Goal: Task Accomplishment & Management: Complete application form

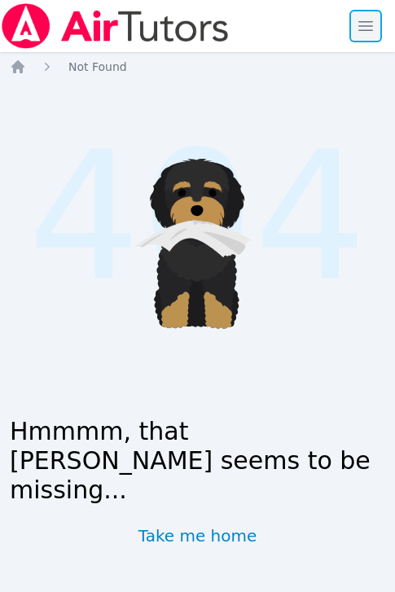
click at [368, 32] on span "button" at bounding box center [366, 26] width 36 height 36
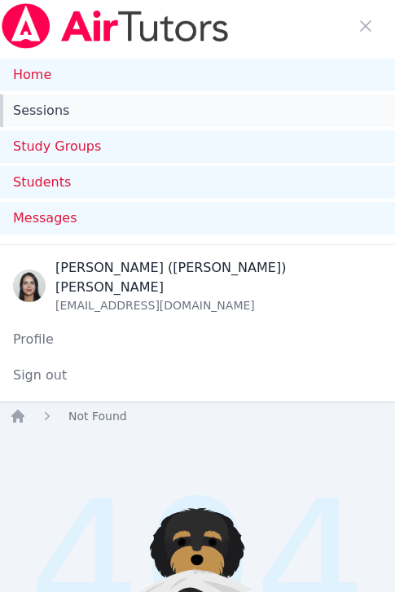
click at [47, 116] on link "Sessions" at bounding box center [197, 110] width 395 height 33
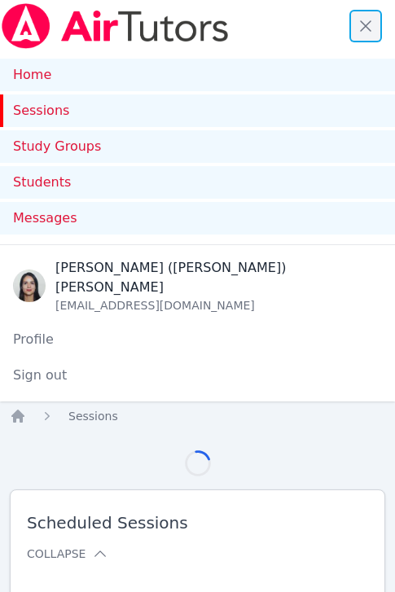
click at [366, 30] on span "button" at bounding box center [366, 26] width 36 height 36
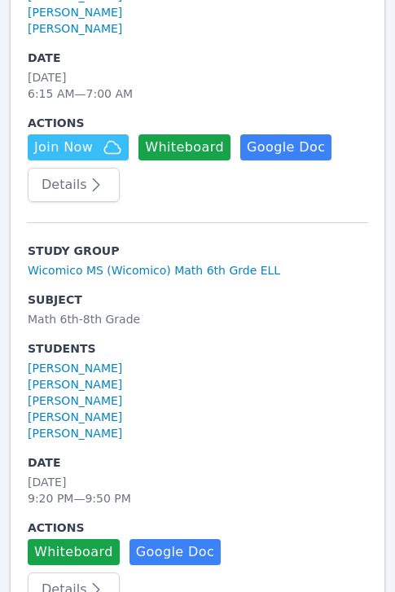
scroll to position [569, 0]
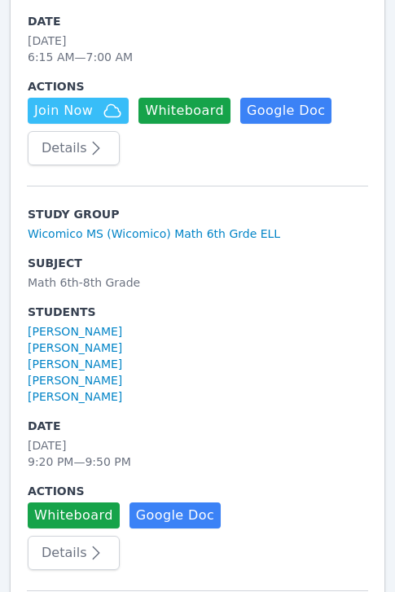
click at [86, 155] on icon "button" at bounding box center [96, 148] width 20 height 20
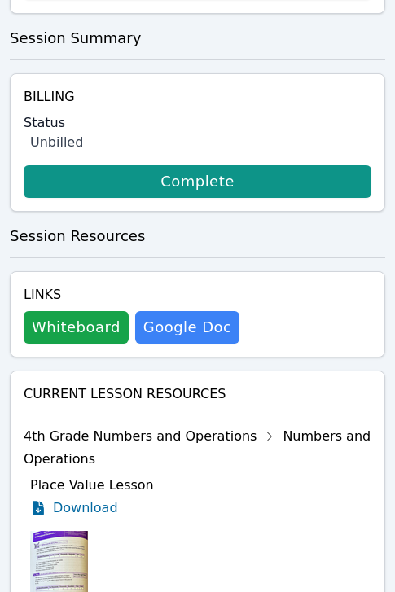
scroll to position [894, 0]
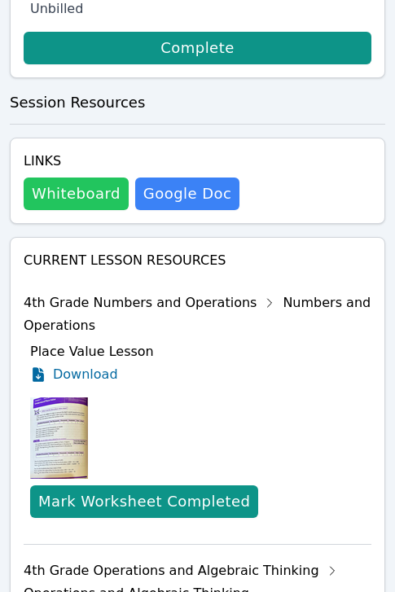
click at [76, 195] on button "Whiteboard" at bounding box center [76, 194] width 105 height 33
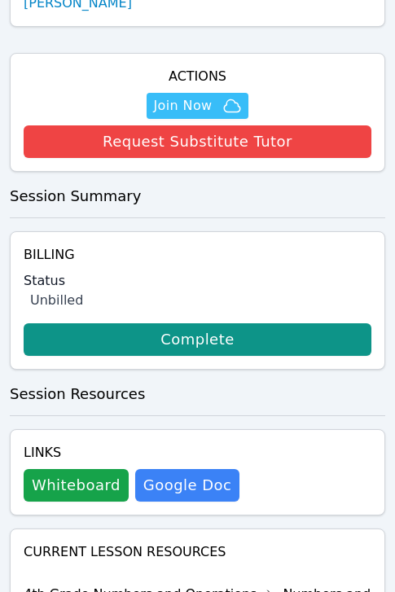
scroll to position [426, 0]
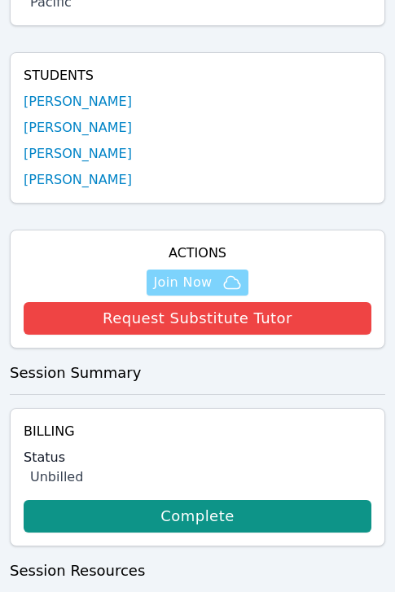
click at [186, 276] on span "Join Now" at bounding box center [182, 283] width 59 height 20
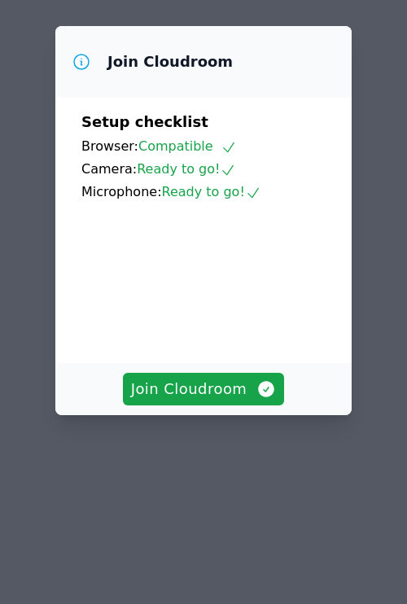
click at [212, 337] on video at bounding box center [203, 276] width 244 height 122
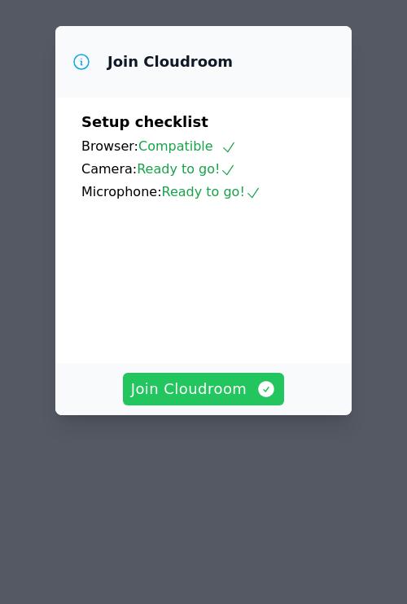
click at [215, 401] on span "Join Cloudroom" at bounding box center [204, 389] width 146 height 23
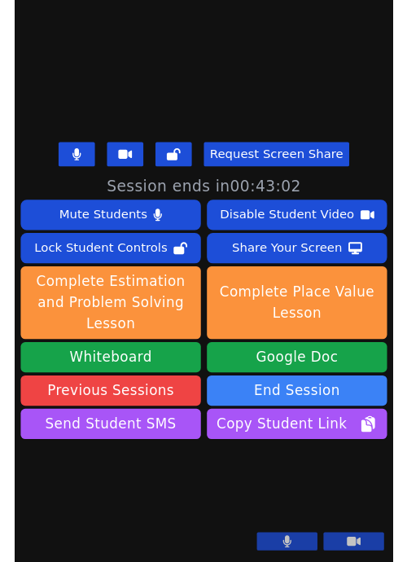
scroll to position [474, 0]
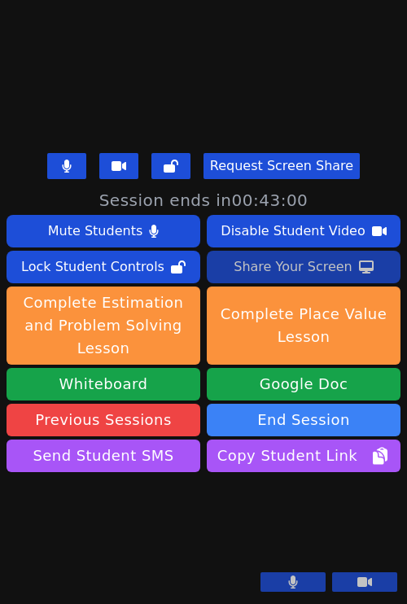
click at [290, 254] on div "Share Your Screen" at bounding box center [293, 267] width 119 height 26
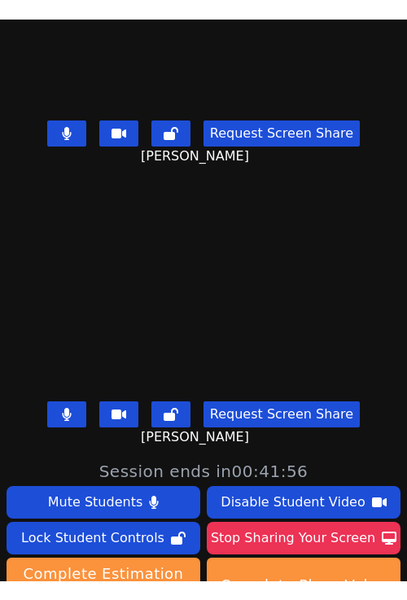
scroll to position [515, 0]
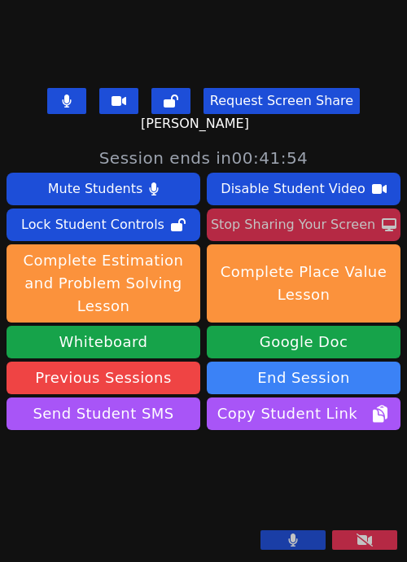
click at [281, 212] on div "Stop Sharing Your Screen" at bounding box center [293, 225] width 164 height 26
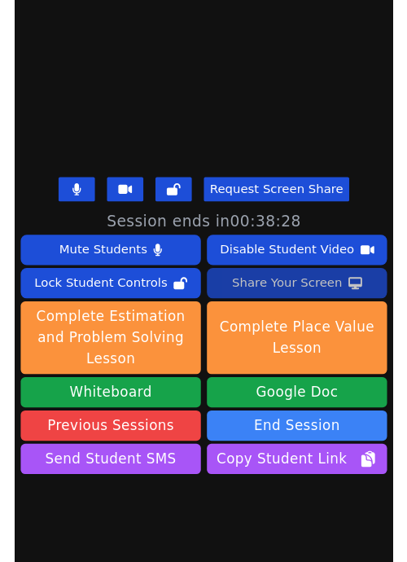
scroll to position [401, 0]
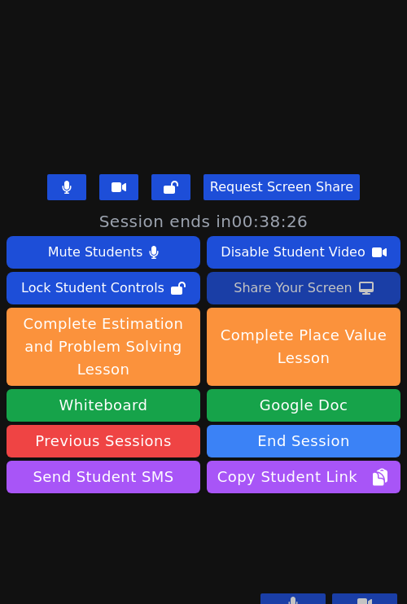
click at [292, 295] on div "Share Your Screen" at bounding box center [293, 288] width 119 height 26
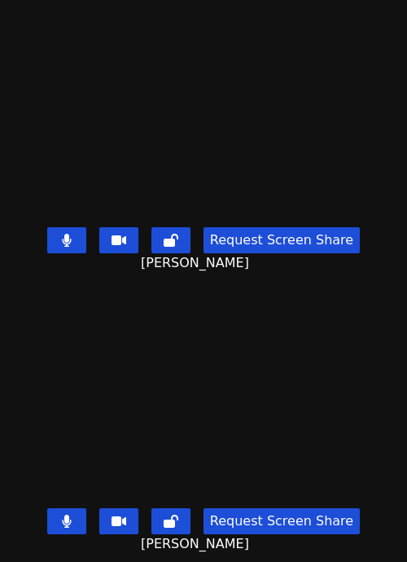
scroll to position [0, 0]
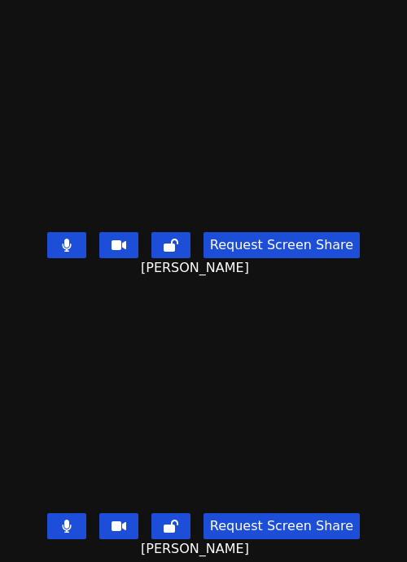
click at [261, 234] on button "Request Screen Share" at bounding box center [282, 245] width 156 height 26
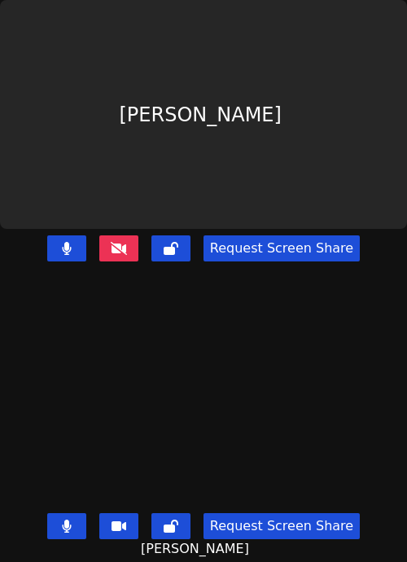
click at [113, 242] on icon at bounding box center [119, 248] width 16 height 13
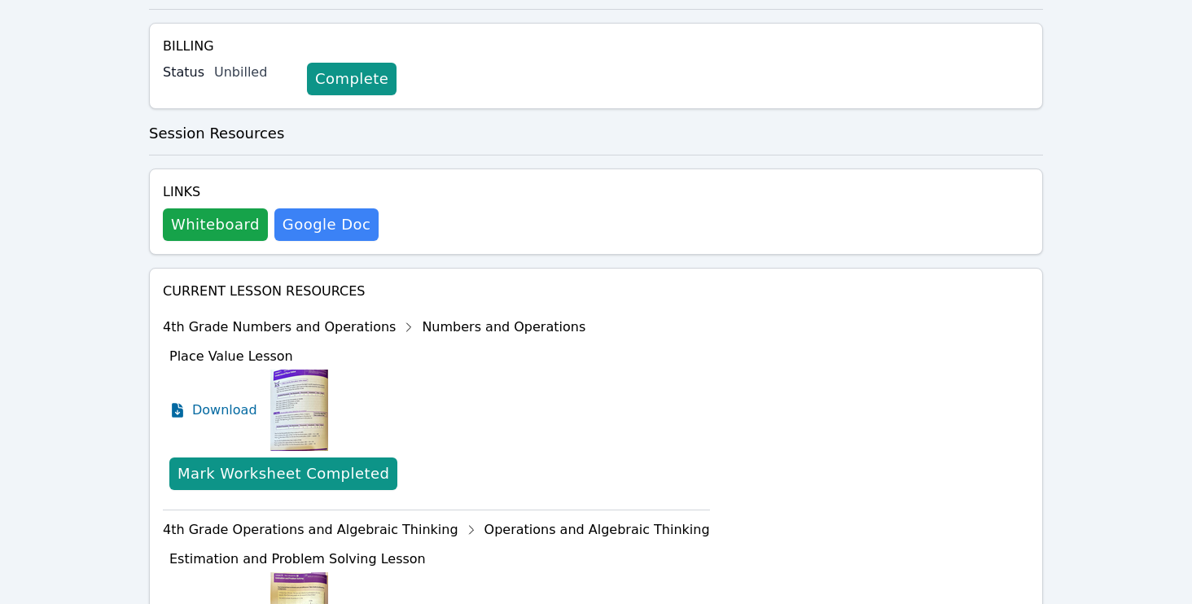
scroll to position [344, 0]
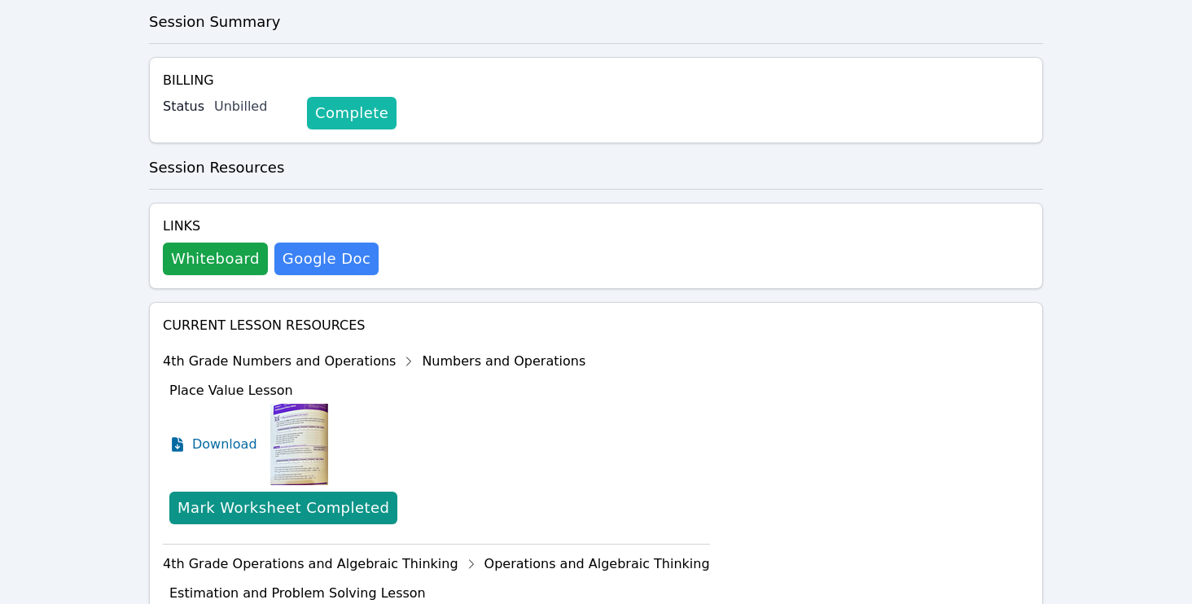
click at [355, 101] on link "Complete" at bounding box center [352, 113] width 90 height 33
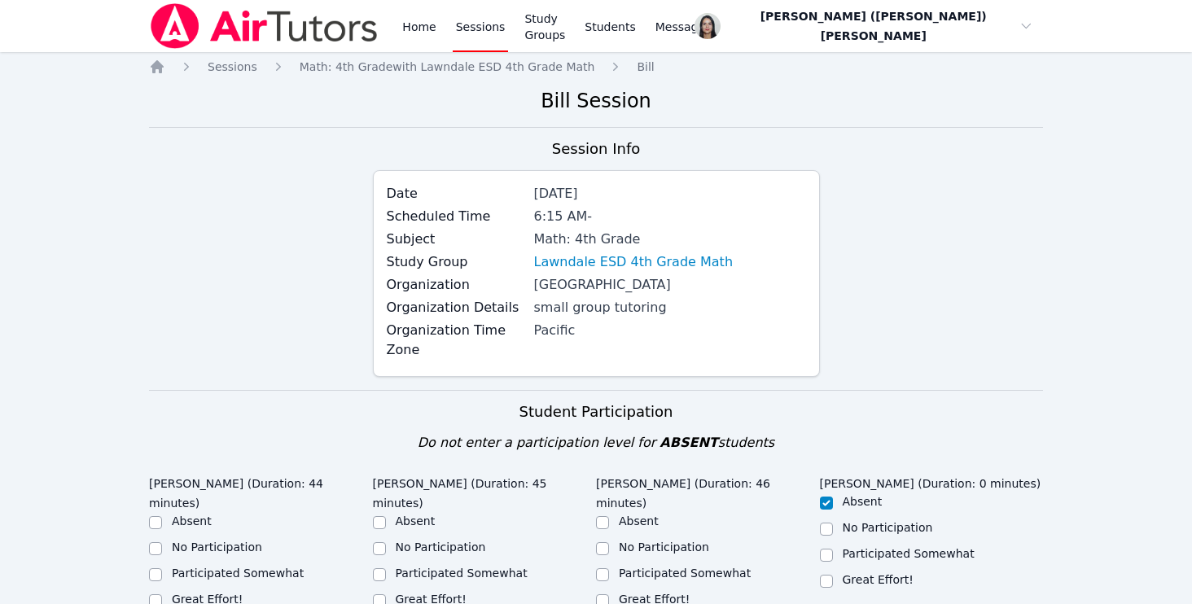
scroll to position [282, 0]
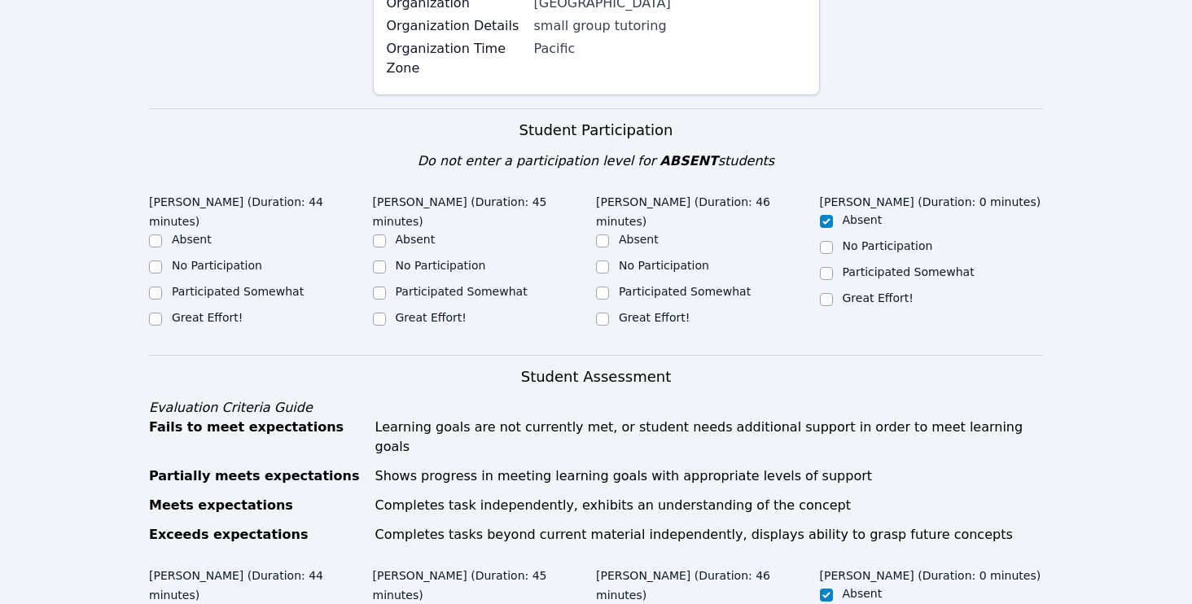
click at [176, 312] on label "Great Effort!" at bounding box center [207, 317] width 71 height 13
click at [162, 313] on input "Great Effort!" at bounding box center [155, 319] width 13 height 13
checkbox input "true"
click at [394, 311] on label "Great Effort!" at bounding box center [431, 317] width 71 height 13
click at [386, 313] on input "Great Effort!" at bounding box center [379, 319] width 13 height 13
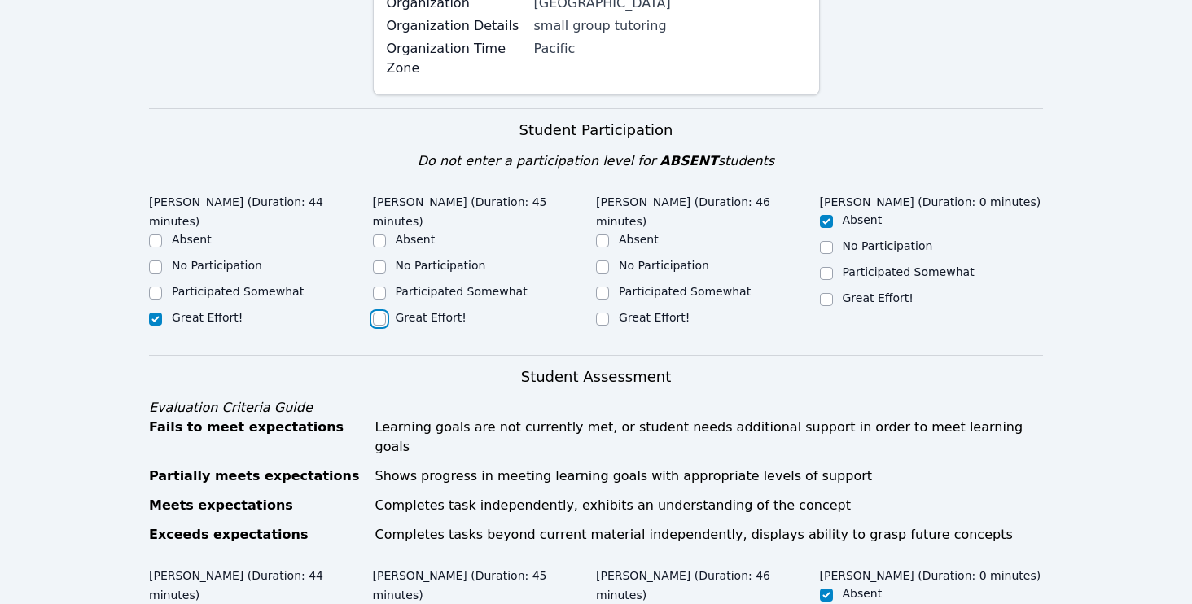
checkbox input "true"
click at [394, 309] on div "Great Effort!" at bounding box center [708, 319] width 224 height 20
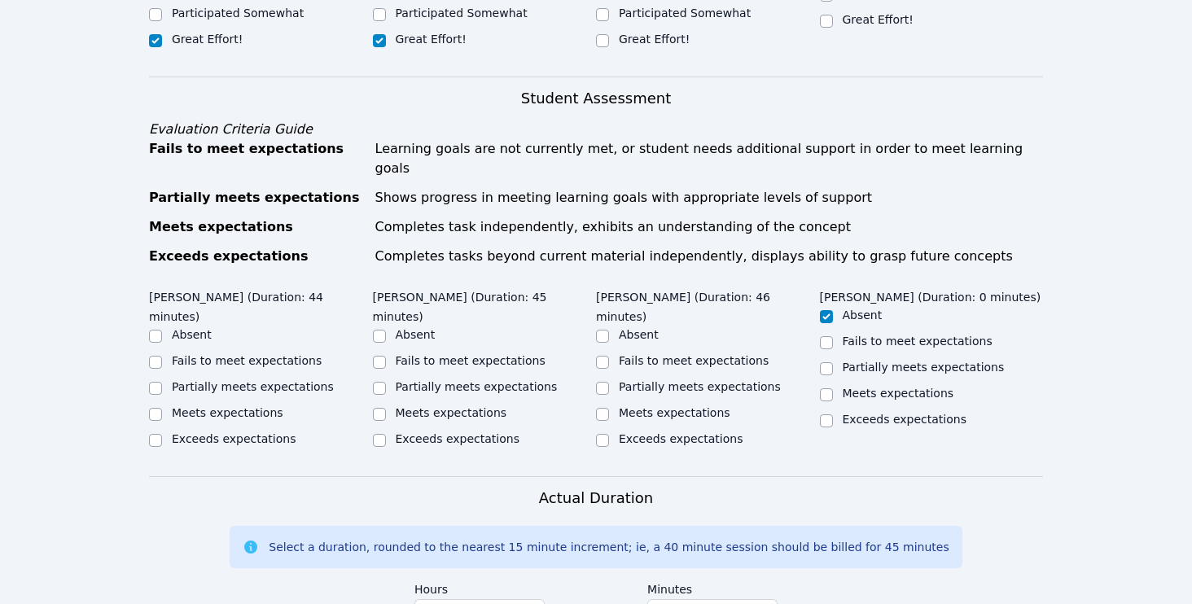
scroll to position [569, 0]
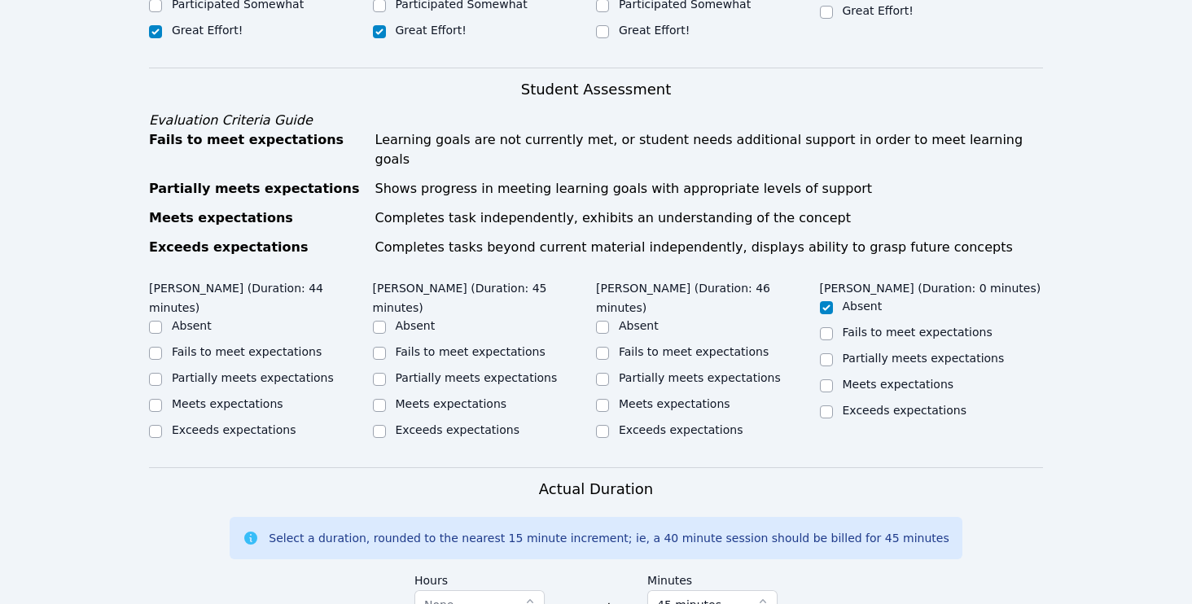
drag, startPoint x: 181, startPoint y: 388, endPoint x: 230, endPoint y: 387, distance: 48.9
click at [181, 397] on label "Meets expectations" at bounding box center [228, 403] width 112 height 13
click at [162, 399] on input "Meets expectations" at bounding box center [155, 405] width 13 height 13
checkbox input "true"
click at [394, 397] on label "Meets expectations" at bounding box center [452, 403] width 112 height 13
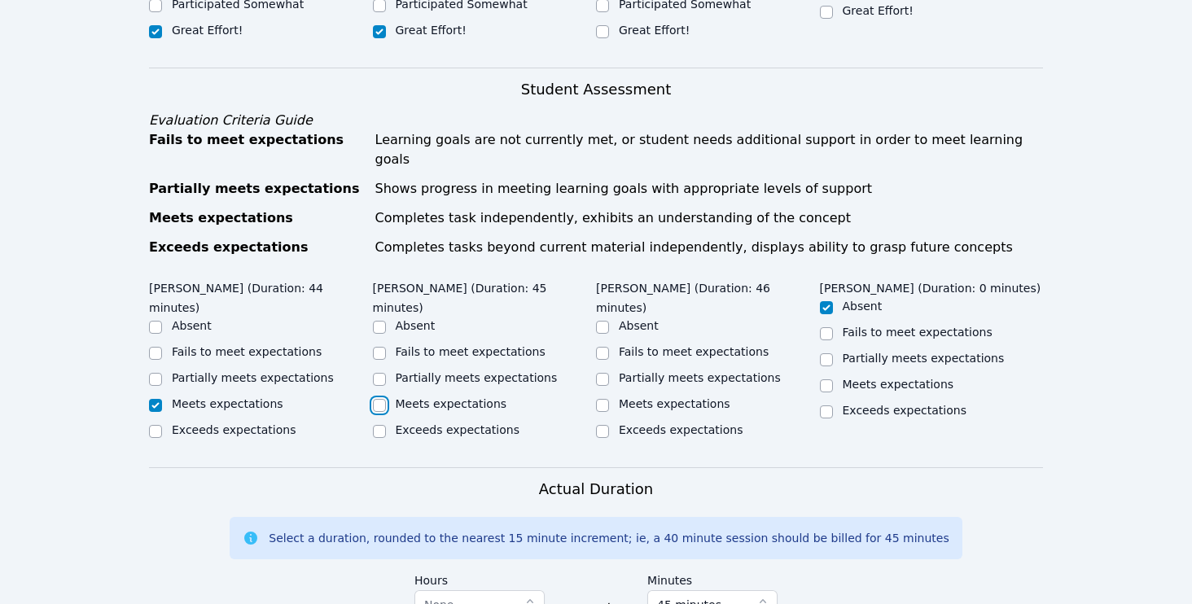
click at [386, 399] on input "Meets expectations" at bounding box center [379, 405] width 13 height 13
checkbox input "true"
click at [394, 399] on input "Meets expectations" at bounding box center [602, 405] width 13 height 13
checkbox input "true"
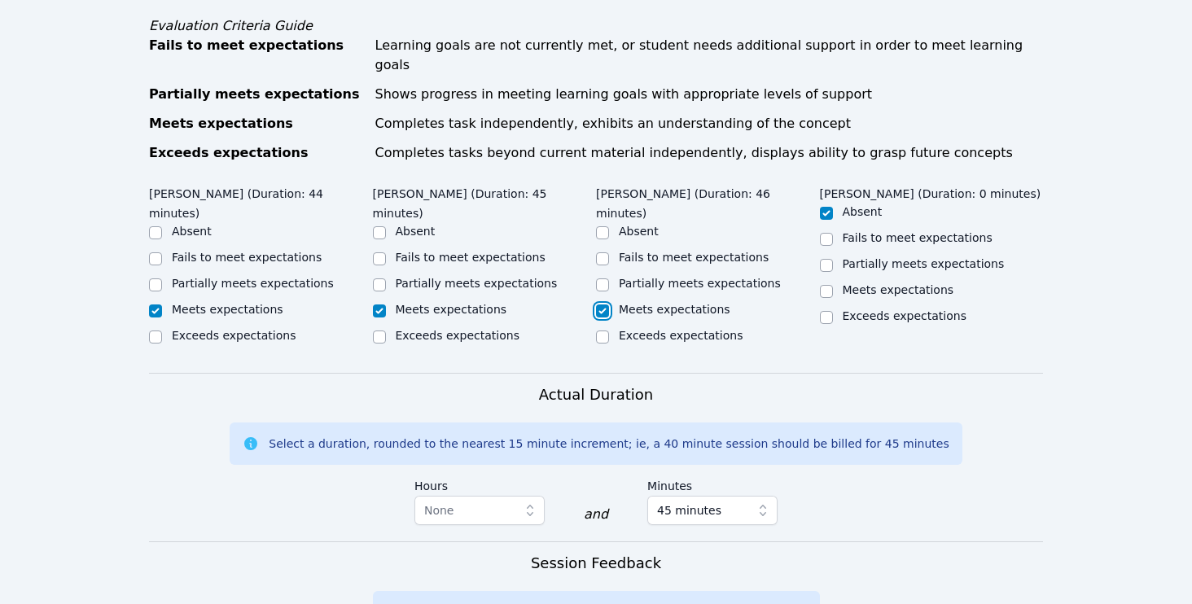
scroll to position [818, 0]
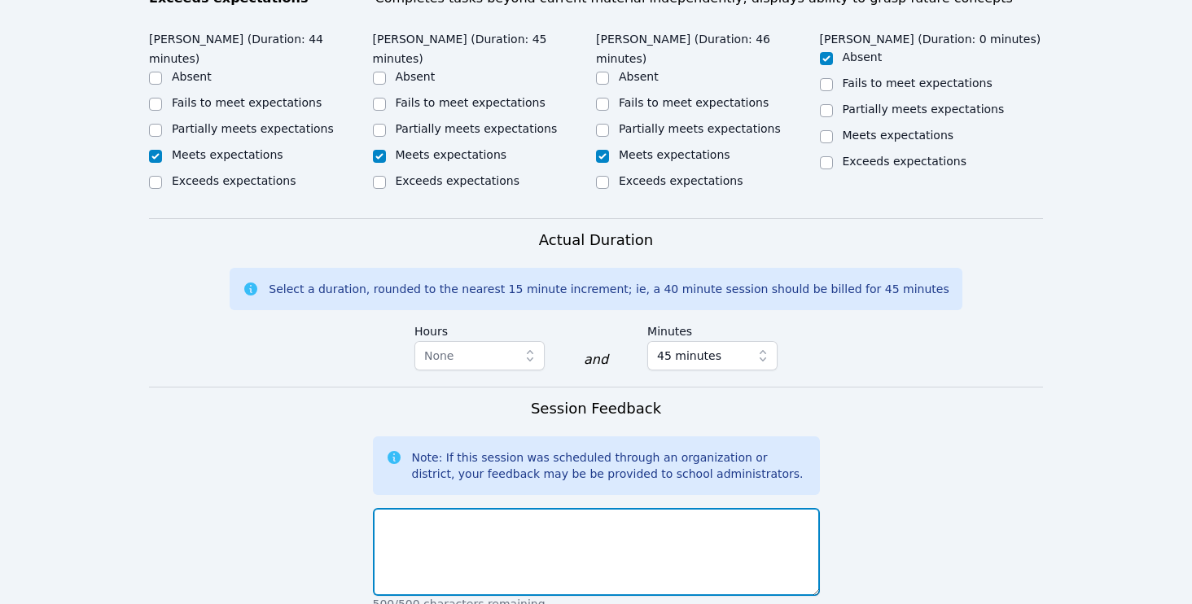
click at [394, 508] on textarea at bounding box center [596, 552] width 447 height 88
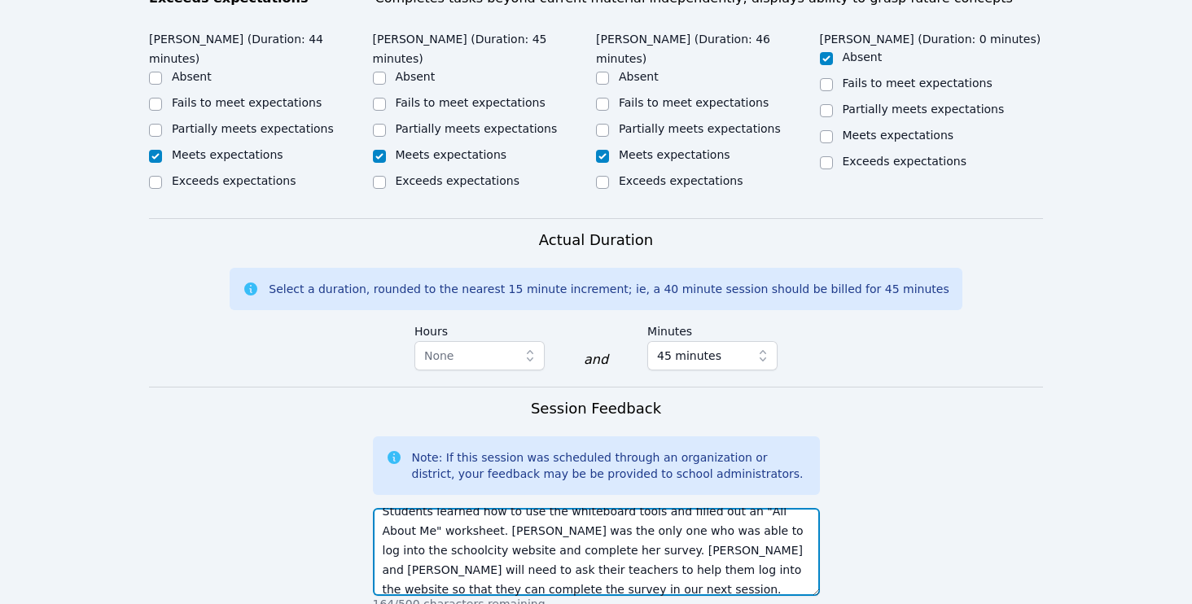
scroll to position [1081, 0]
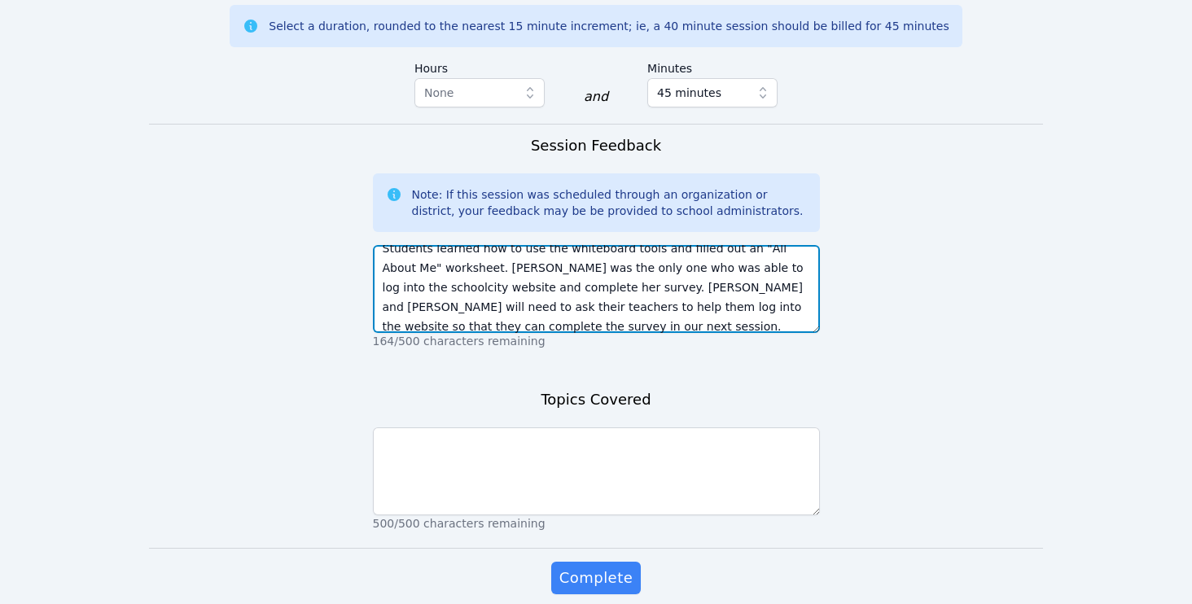
click at [394, 297] on textarea "Students learned how to use the whiteboard tools and filled out an "All About M…" at bounding box center [596, 289] width 447 height 88
type textarea "Students learned how to use the whiteboard tools and filled out an "All About M…"
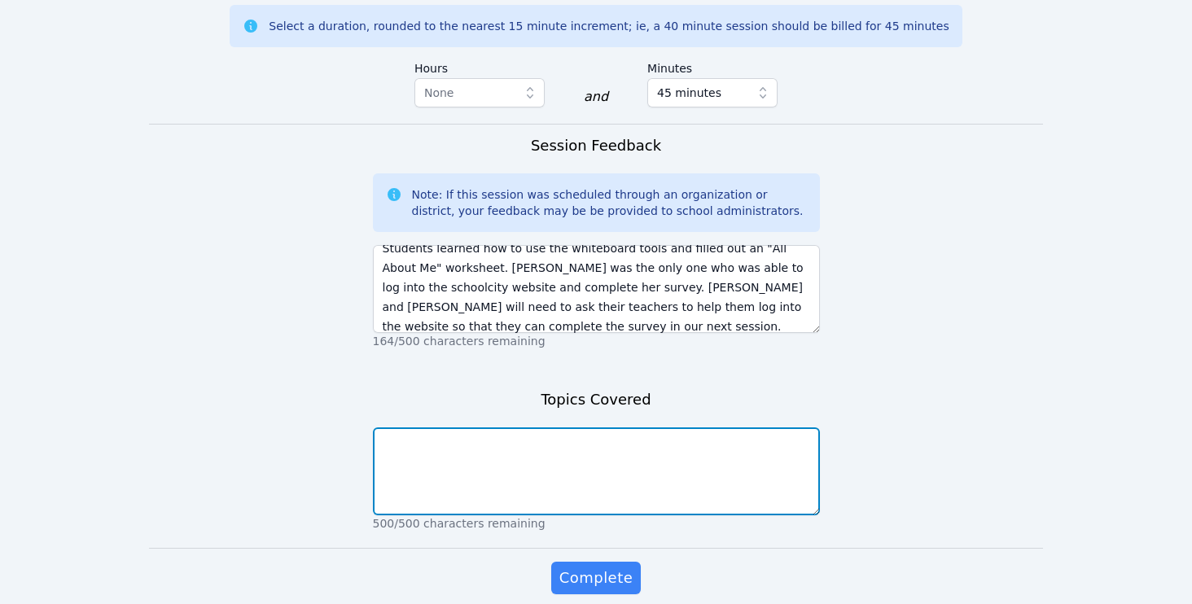
click at [394, 440] on textarea at bounding box center [596, 471] width 447 height 88
paste textarea "Students learned how to use the whiteboard tools and filled out an "All About M…"
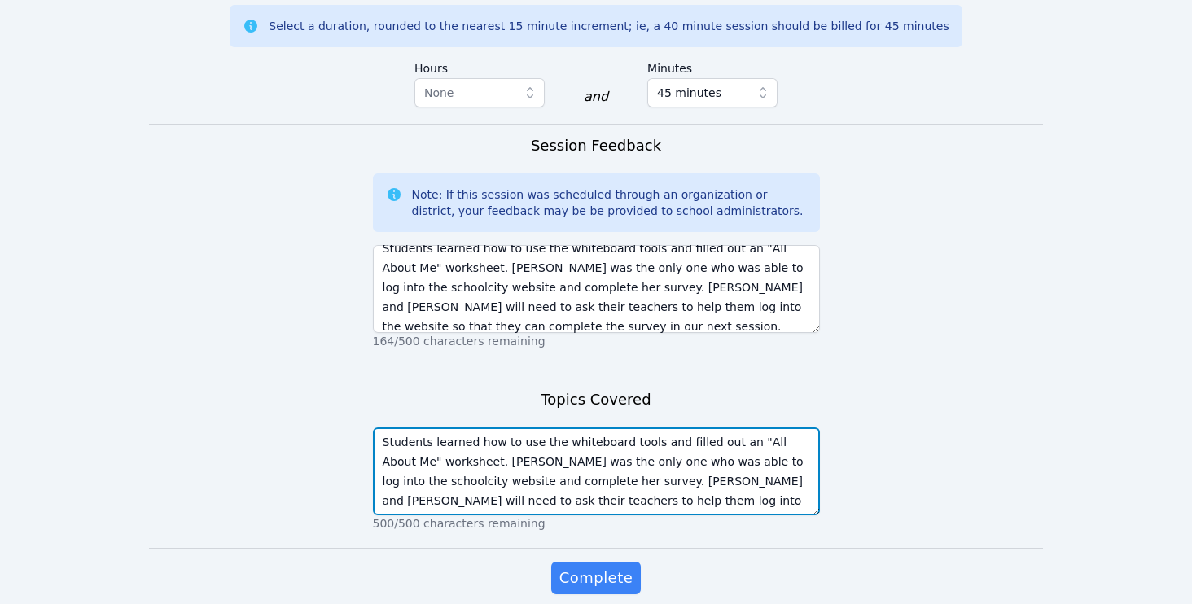
scroll to position [11, 0]
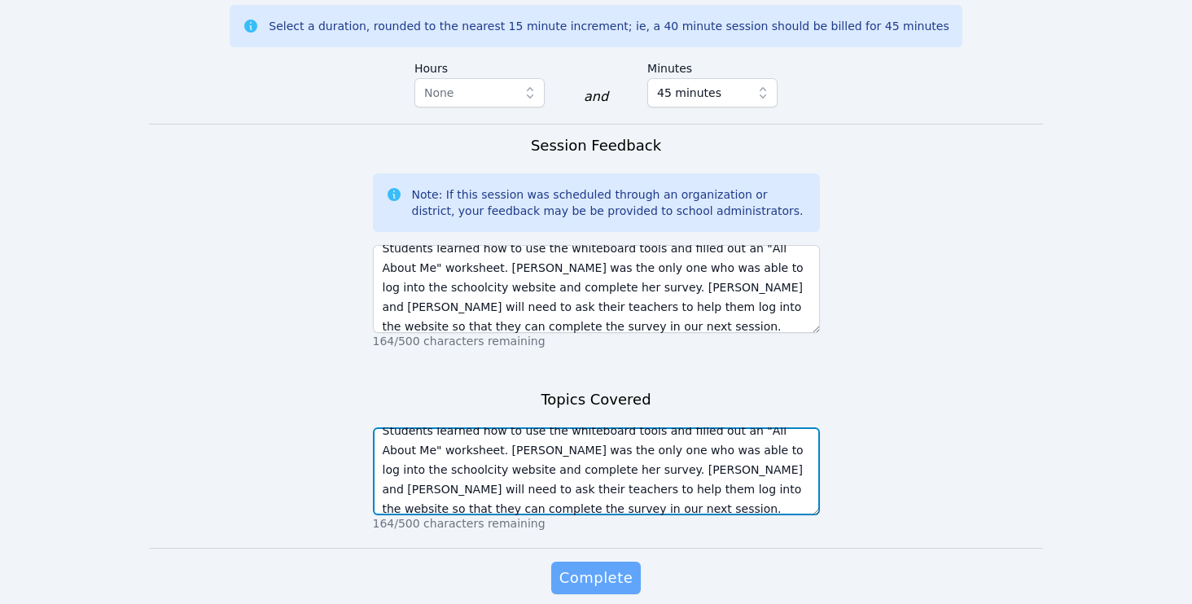
type textarea "Students learned how to use the whiteboard tools and filled out an "All About M…"
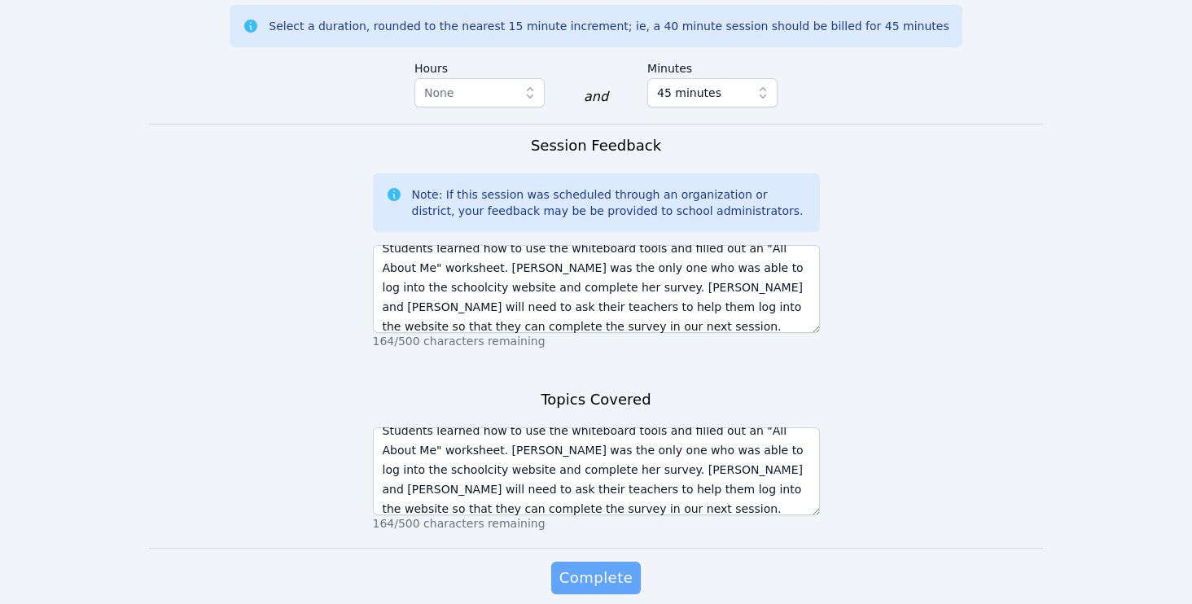
click at [394, 567] on span "Complete" at bounding box center [595, 578] width 73 height 23
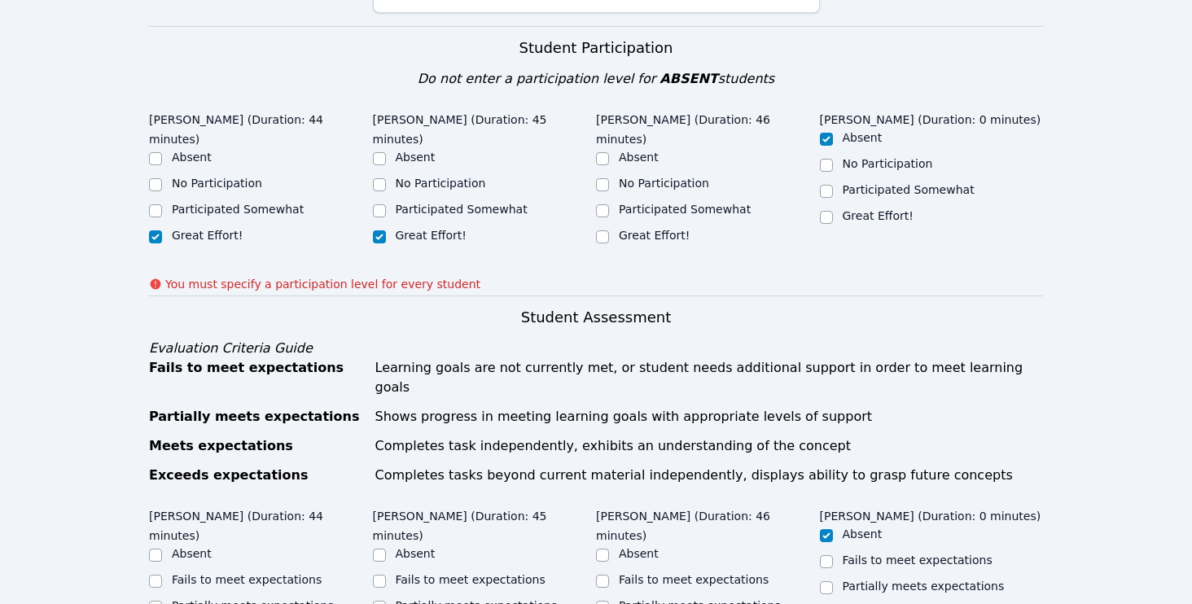
scroll to position [359, 0]
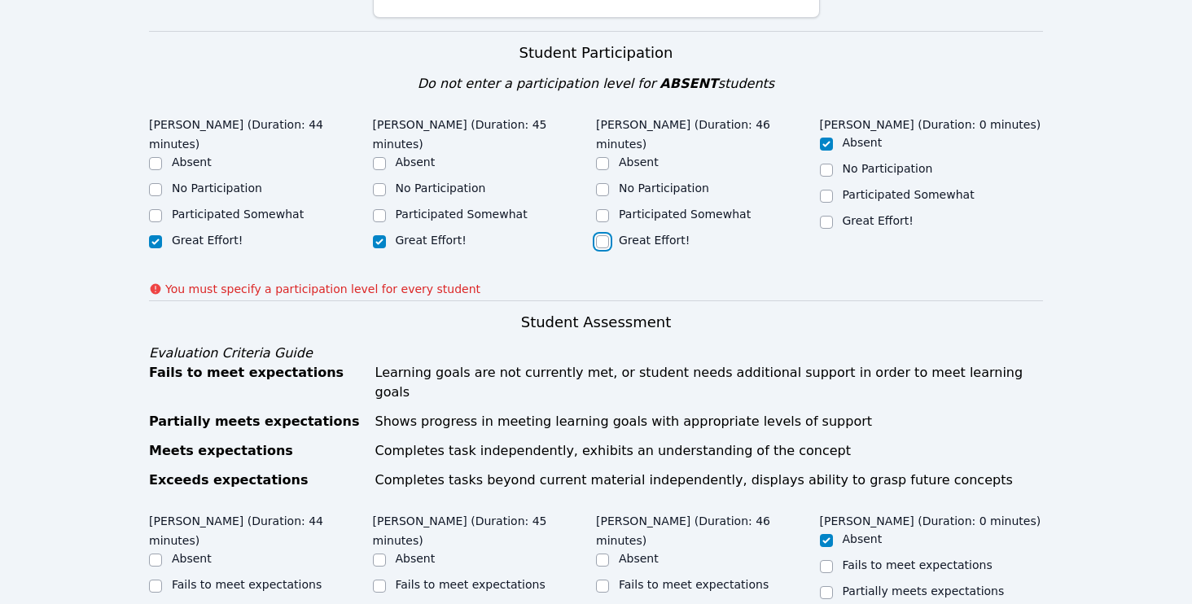
click at [394, 235] on input "Great Effort!" at bounding box center [602, 241] width 13 height 13
checkbox input "true"
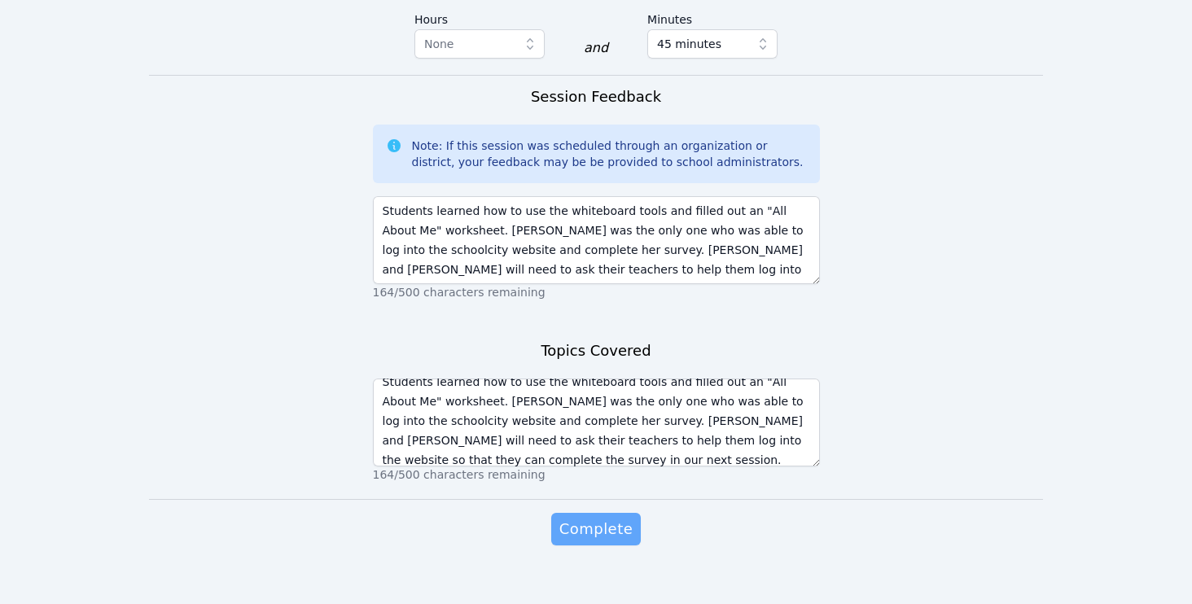
click at [394, 518] on span "Complete" at bounding box center [595, 529] width 73 height 23
